Goal: Task Accomplishment & Management: Manage account settings

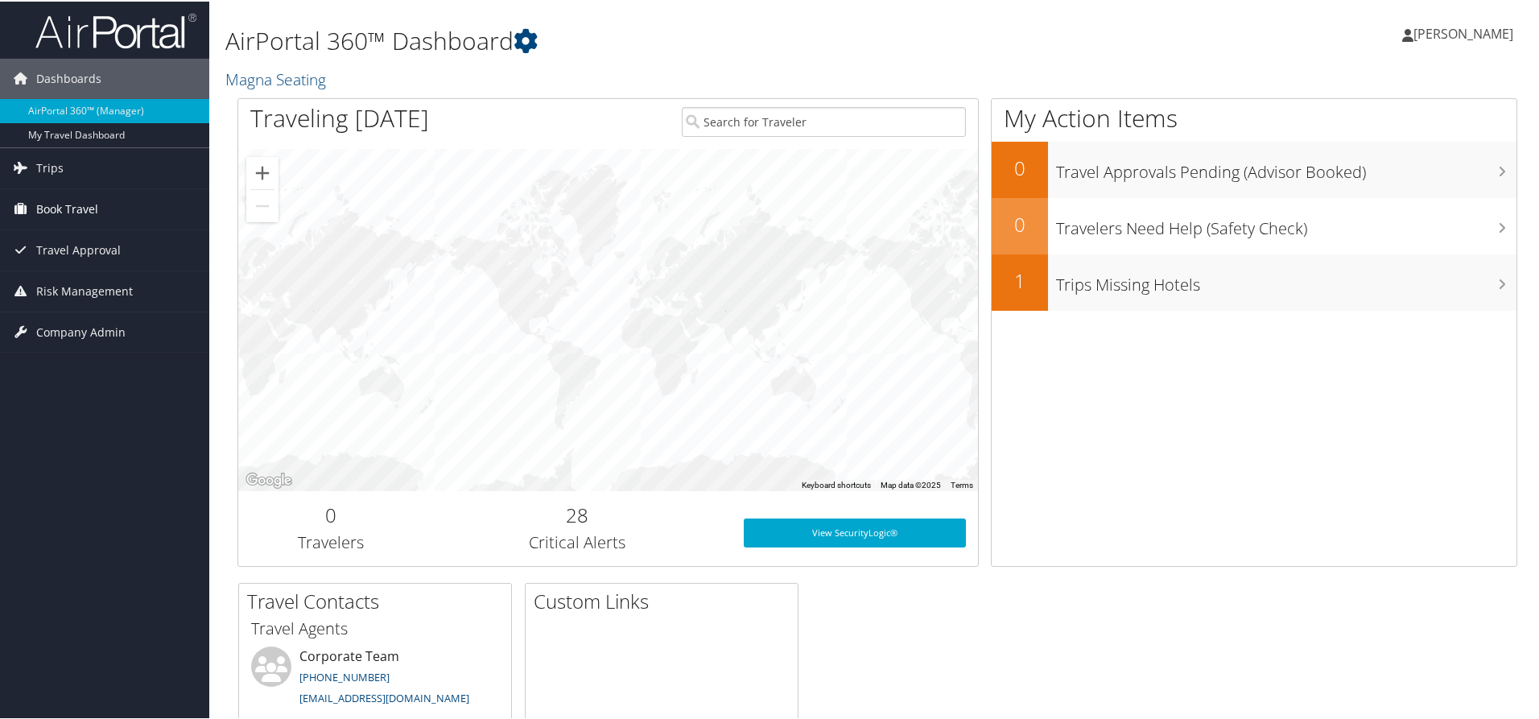
click at [90, 205] on span "Book Travel" at bounding box center [67, 208] width 62 height 40
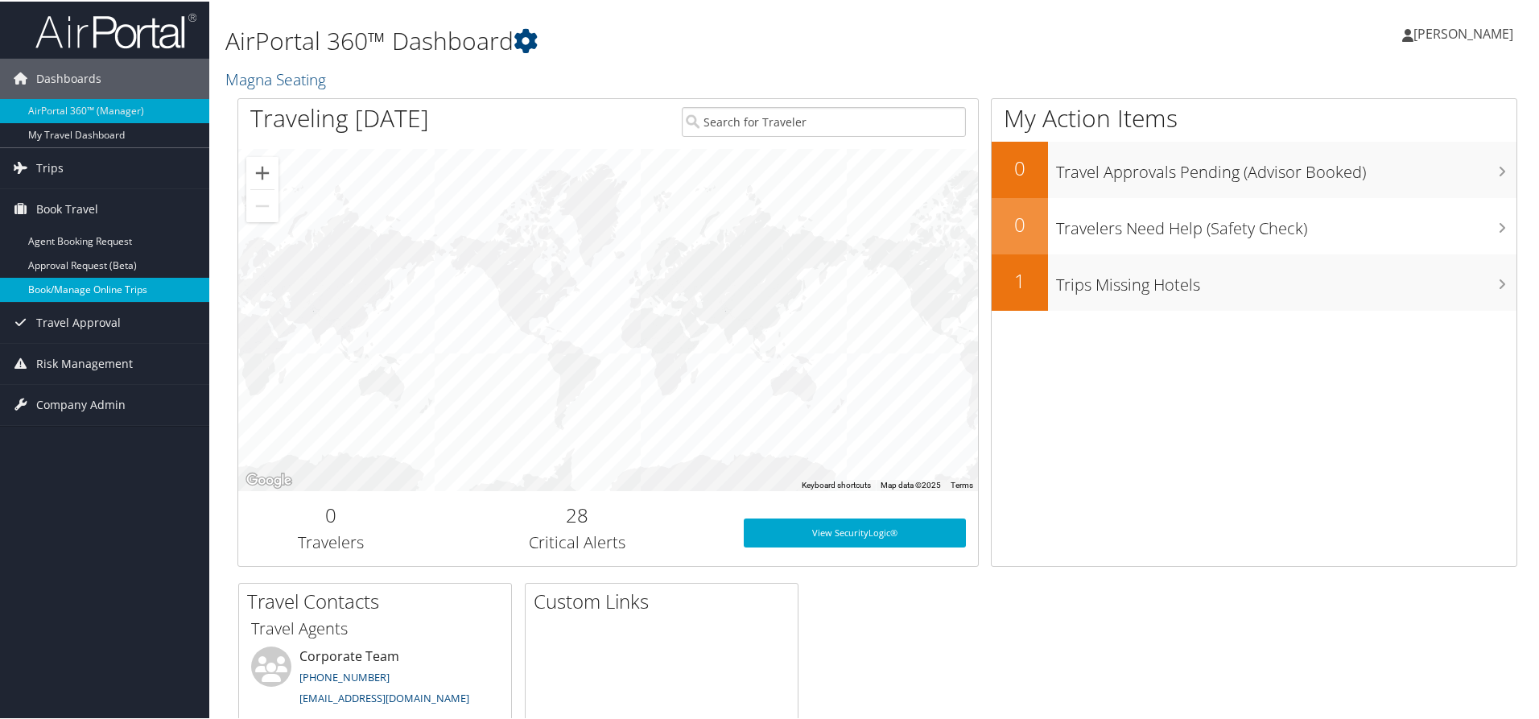
click at [115, 285] on link "Book/Manage Online Trips" at bounding box center [104, 288] width 209 height 24
click at [1447, 31] on span "[PERSON_NAME]" at bounding box center [1463, 32] width 100 height 18
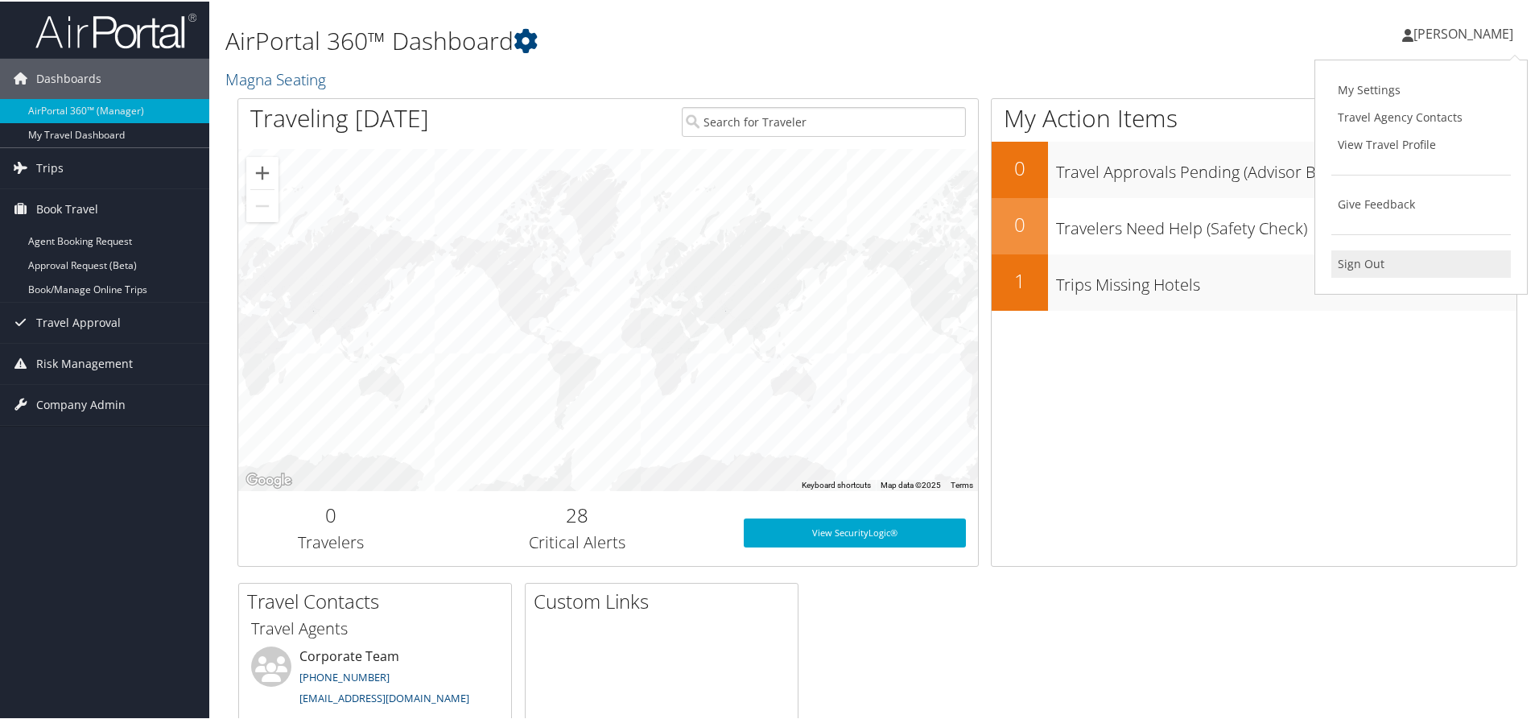
click at [1351, 262] on link "Sign Out" at bounding box center [1420, 262] width 179 height 27
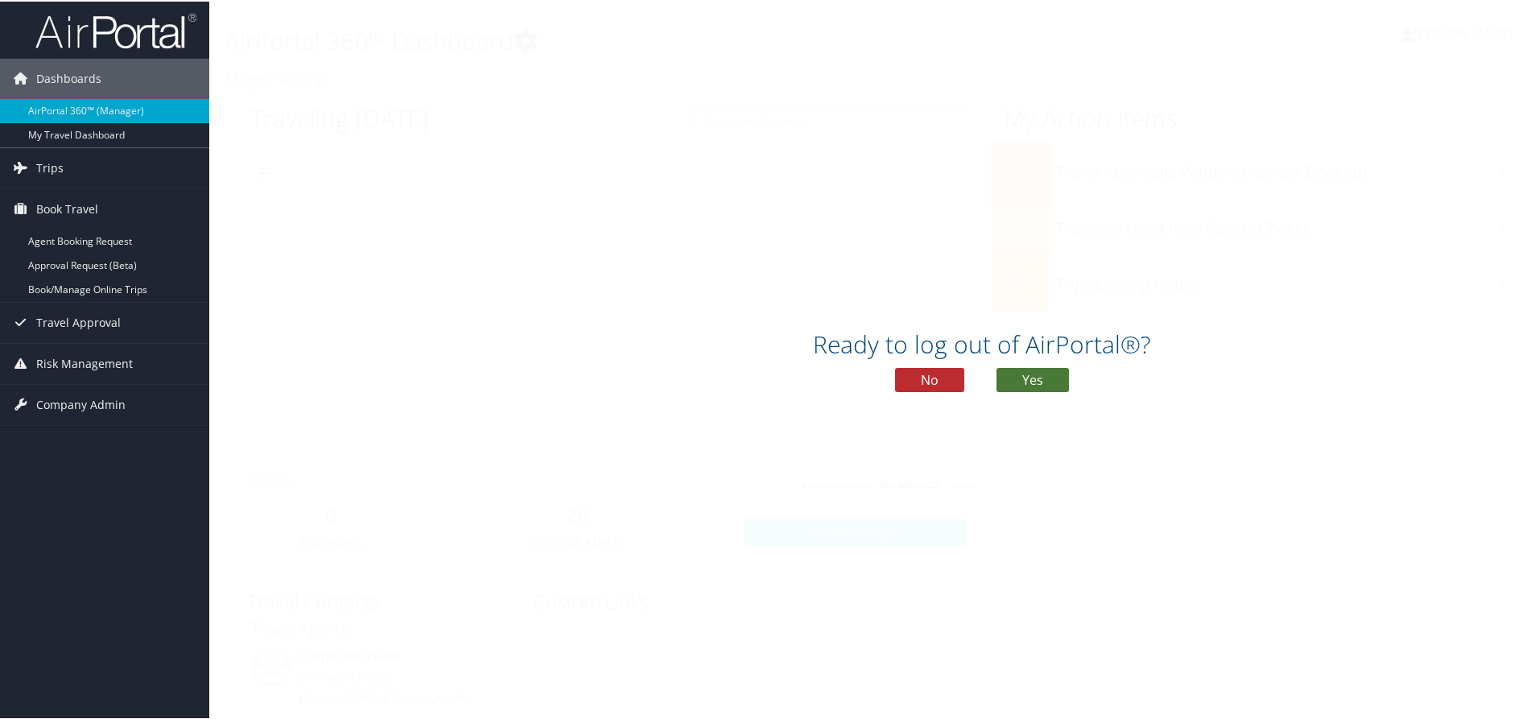
click at [1037, 375] on button "Yes" at bounding box center [1032, 378] width 72 height 24
